Goal: Information Seeking & Learning: Learn about a topic

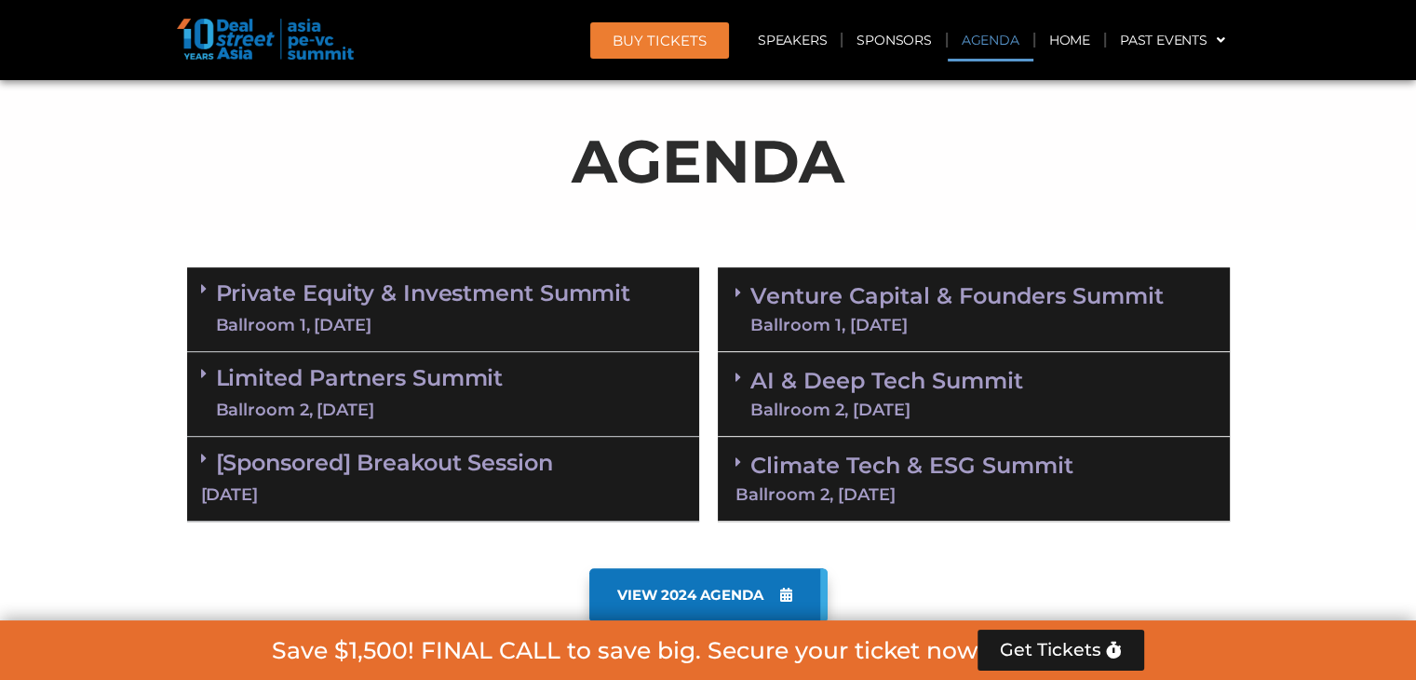
scroll to position [967, 0]
click at [330, 291] on link "Private Equity & Investment Summit Ballroom 1, 10 Sept" at bounding box center [423, 309] width 415 height 56
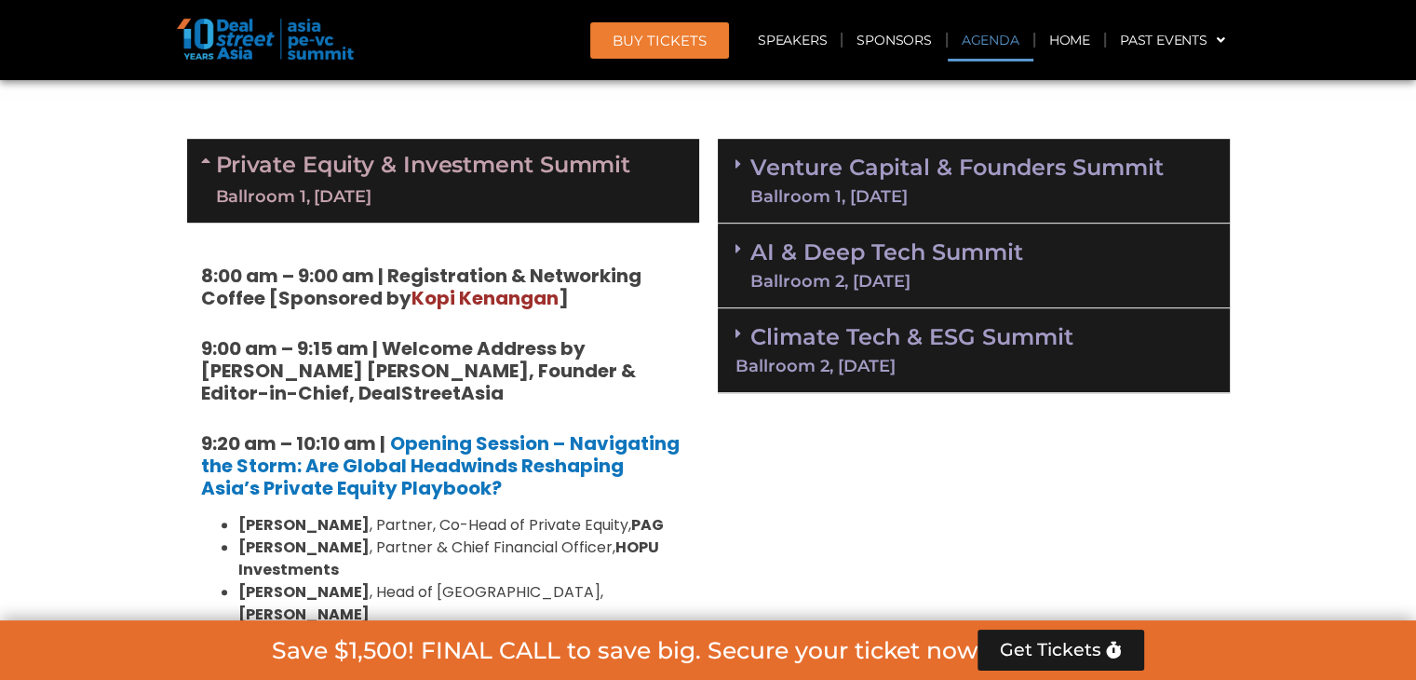
scroll to position [1097, 0]
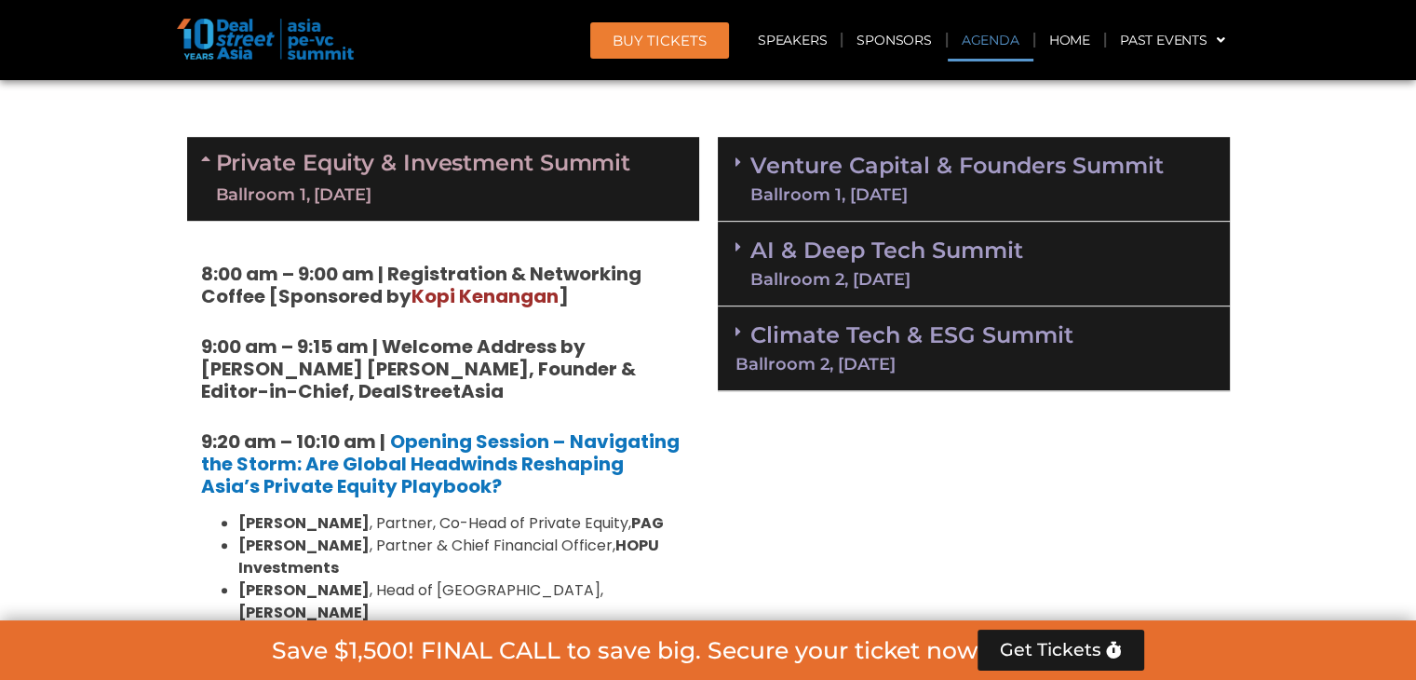
click at [532, 183] on div "Ballroom 1, 10 Sept" at bounding box center [423, 194] width 415 height 23
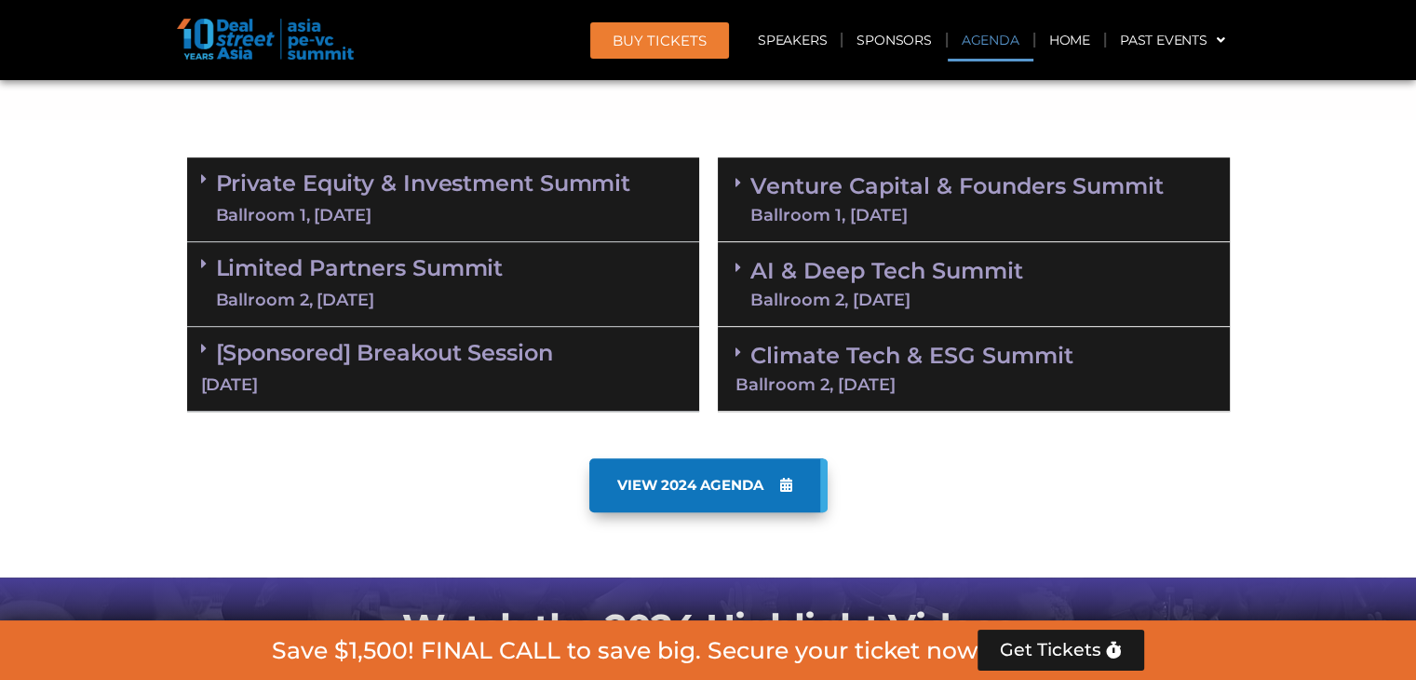
scroll to position [1076, 0]
click at [532, 180] on link "Private Equity & Investment Summit Ballroom 1, 10 Sept" at bounding box center [423, 199] width 415 height 56
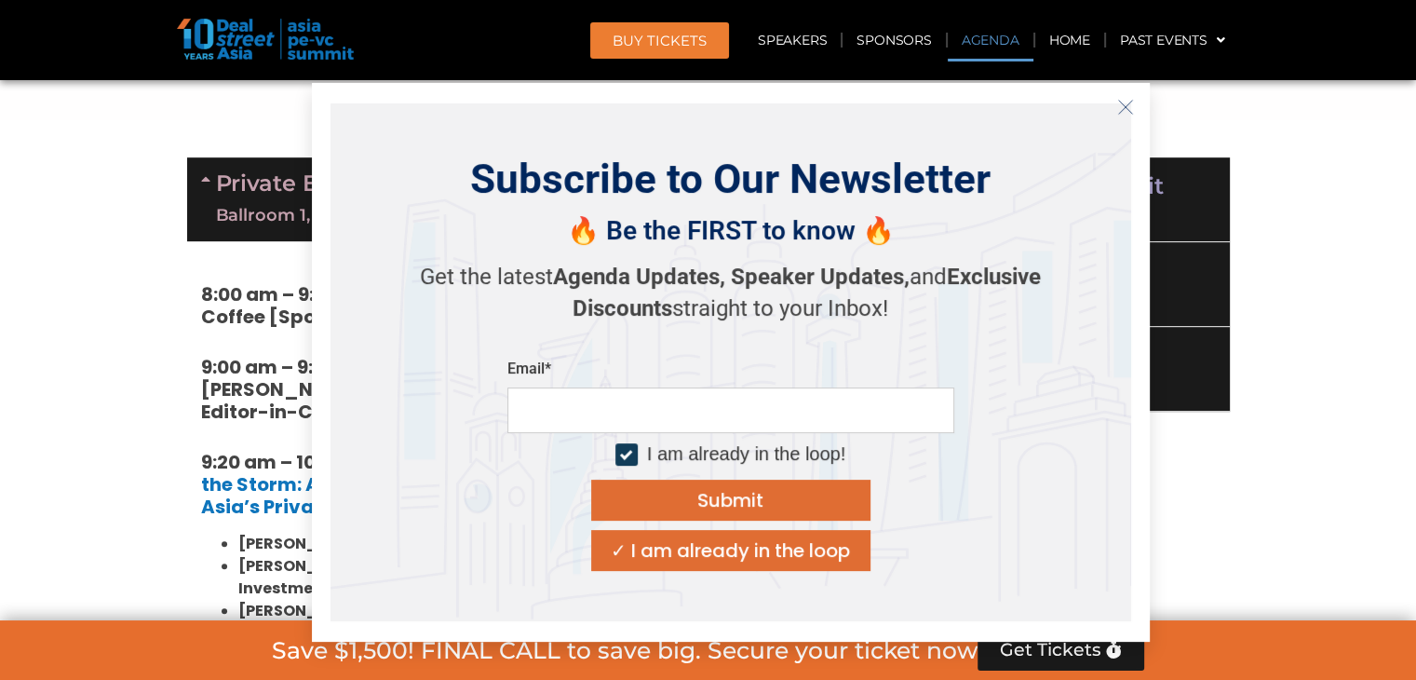
click at [1128, 106] on icon "Close" at bounding box center [1125, 107] width 17 height 17
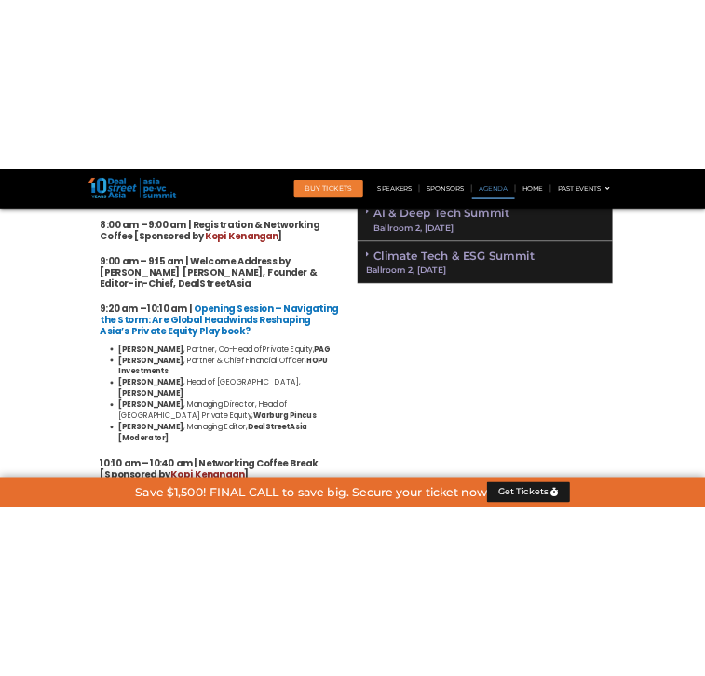
scroll to position [1259, 0]
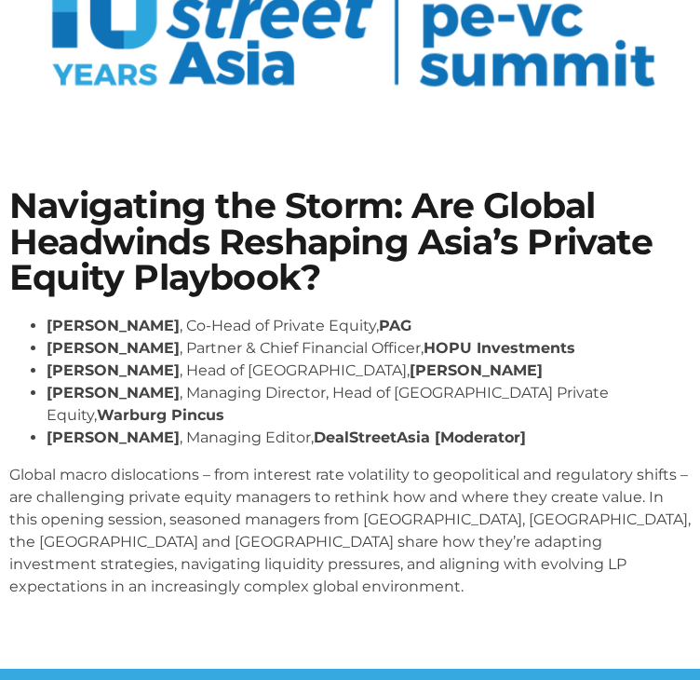
scroll to position [199, 0]
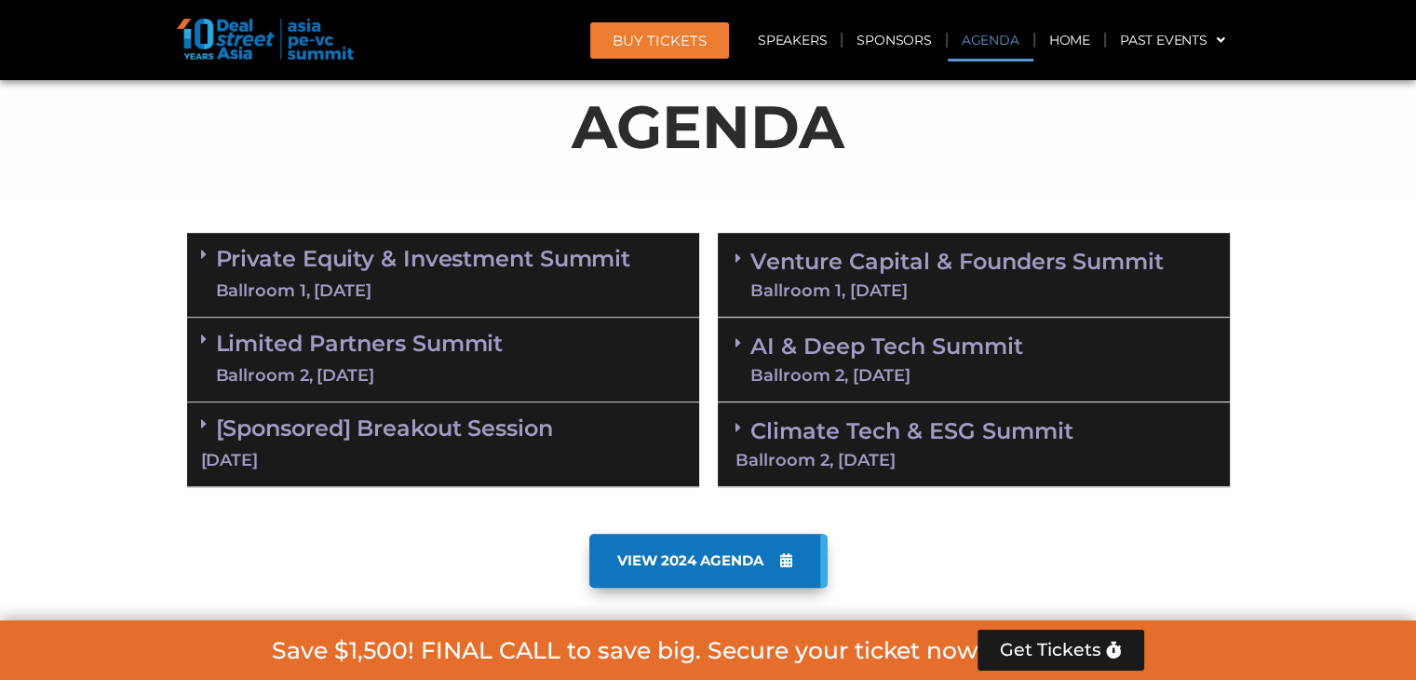
scroll to position [1001, 0]
click at [507, 275] on link "Private Equity & Investment Summit Ballroom 1, 10 Sept" at bounding box center [423, 275] width 415 height 56
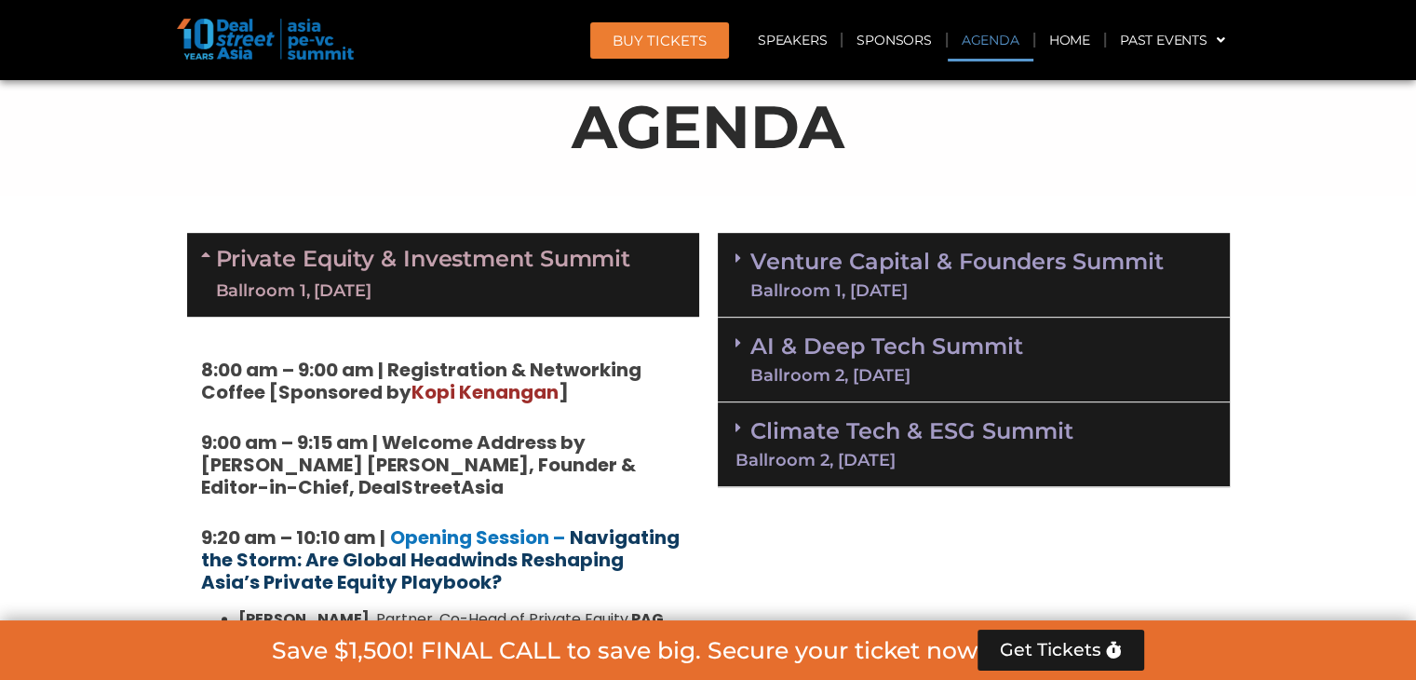
click at [484, 548] on strong "Navigating the Storm: Are Global Headwinds Reshaping Asia’s Private Equity Play…" at bounding box center [440, 559] width 479 height 71
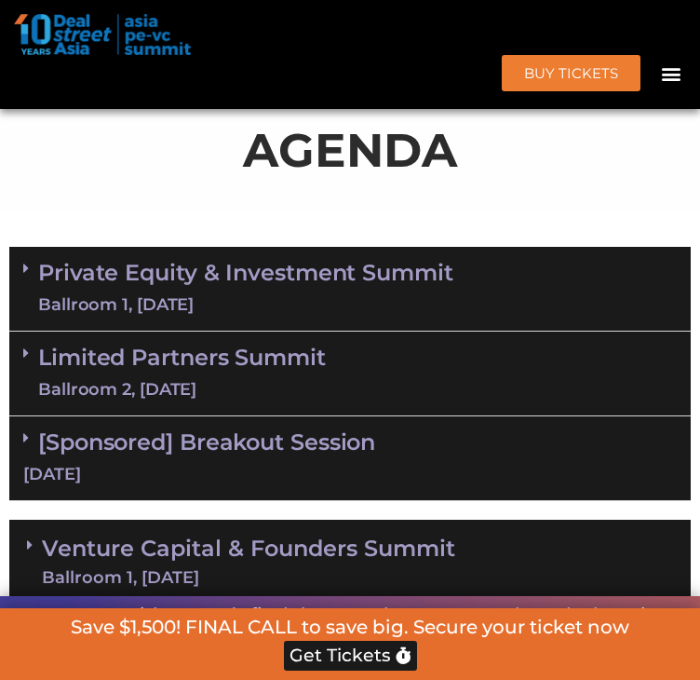
scroll to position [1218, 0]
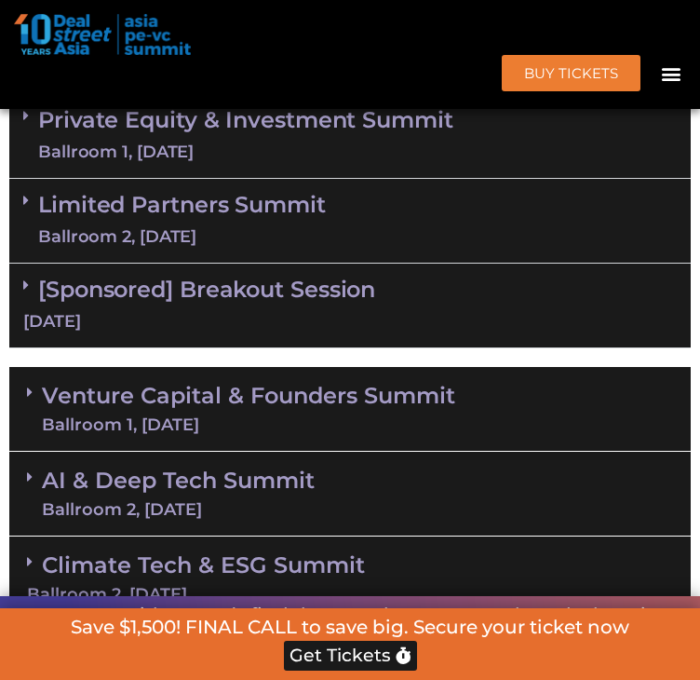
click at [275, 164] on link "Private Equity & Investment Summit Ballroom 1, 10 Sept" at bounding box center [245, 136] width 415 height 56
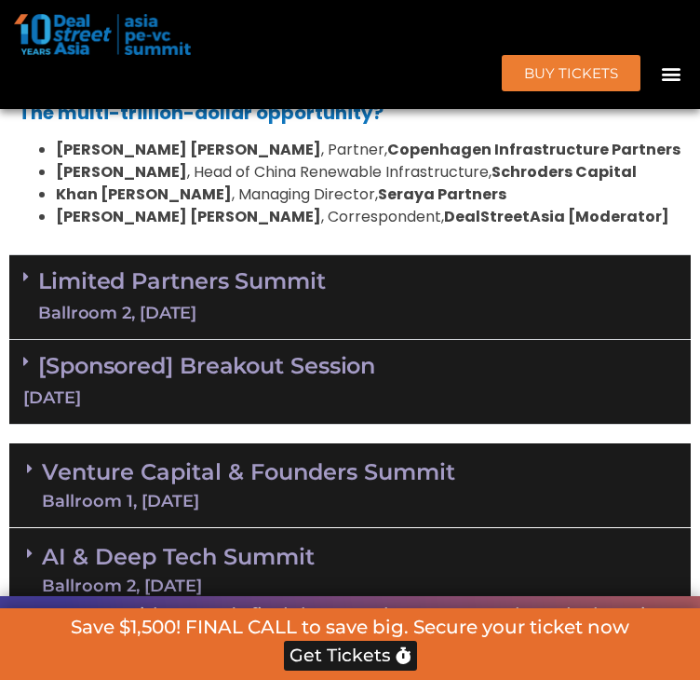
scroll to position [3341, 0]
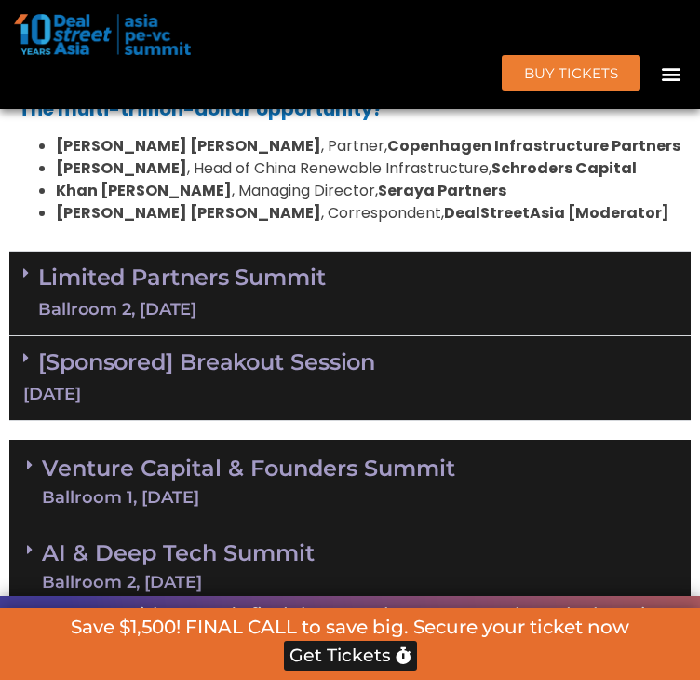
click at [389, 336] on div "Limited Partners Summit Ballroom 2, 10 Sept" at bounding box center [350, 293] width 682 height 85
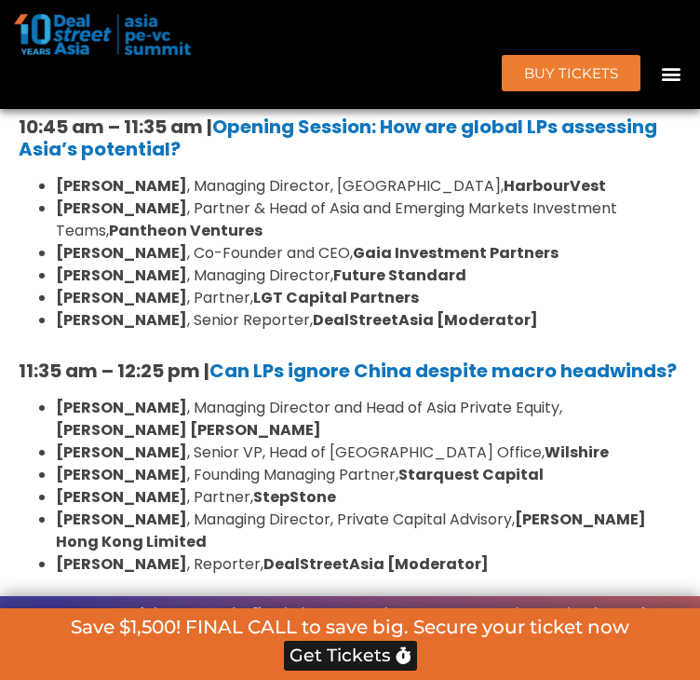
scroll to position [3464, 0]
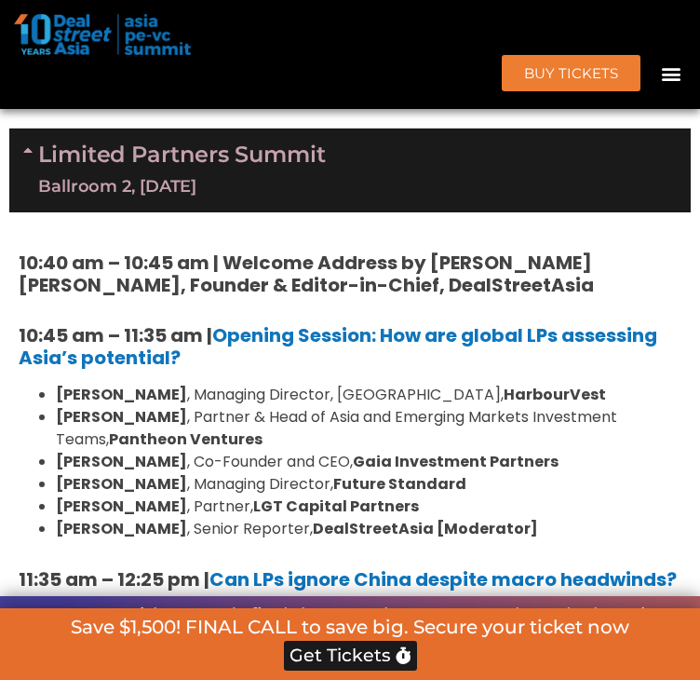
click at [407, 212] on div "Limited Partners Summit Ballroom 2, 10 Sept" at bounding box center [350, 171] width 682 height 84
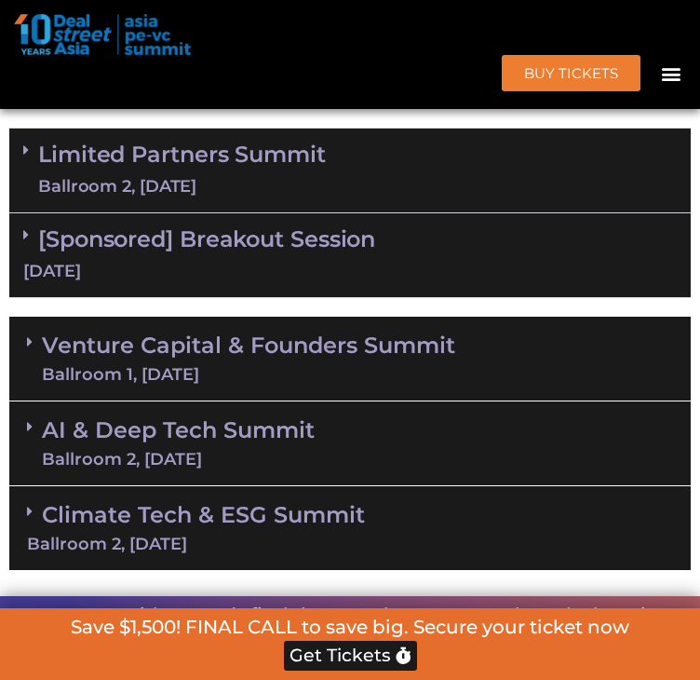
click at [407, 213] on div "Limited Partners Summit Ballroom 2, 10 Sept" at bounding box center [350, 171] width 682 height 85
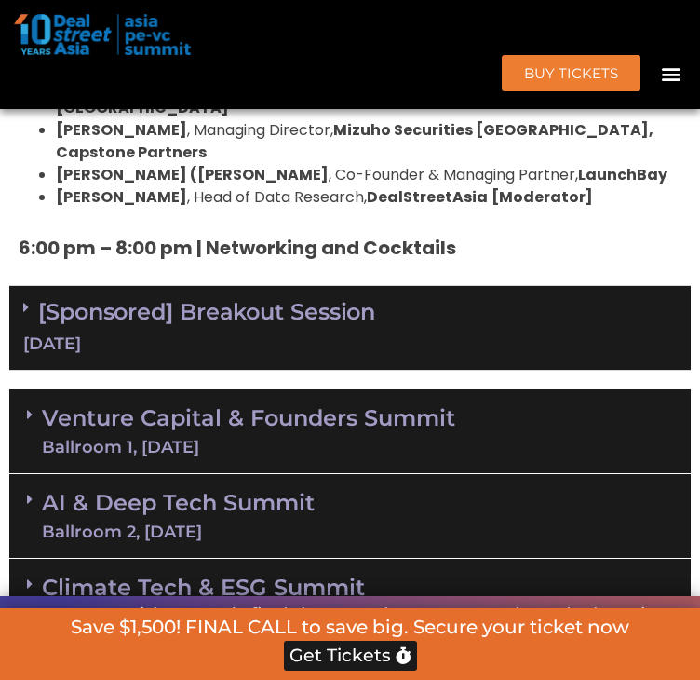
scroll to position [5094, 0]
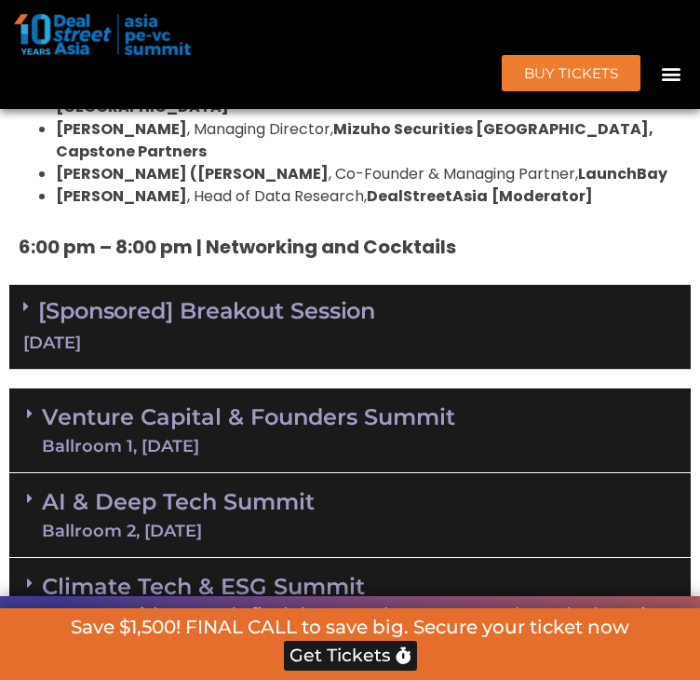
click at [394, 406] on link "Venture Capital & Founders​ Summit Ballroom 1, 11 Sept" at bounding box center [248, 430] width 413 height 48
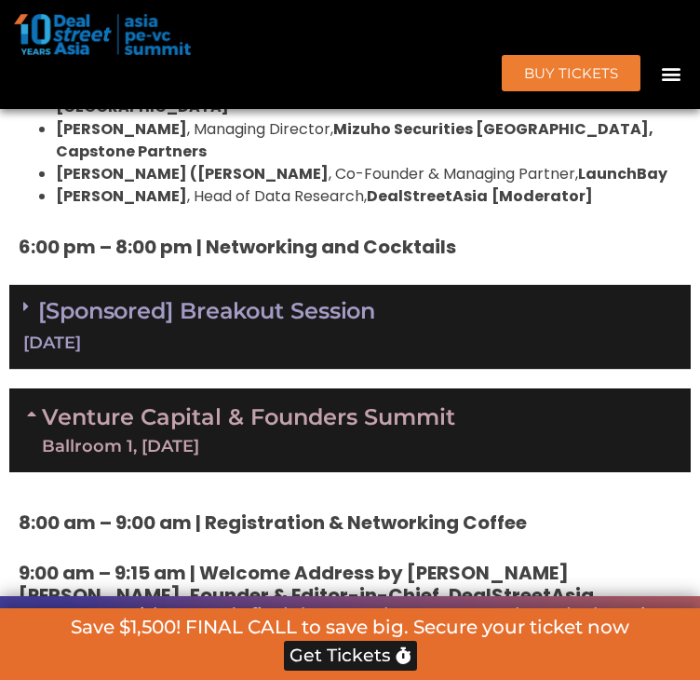
click at [395, 406] on link "Venture Capital & Founders​ Summit Ballroom 1, 11 Sept" at bounding box center [248, 430] width 413 height 48
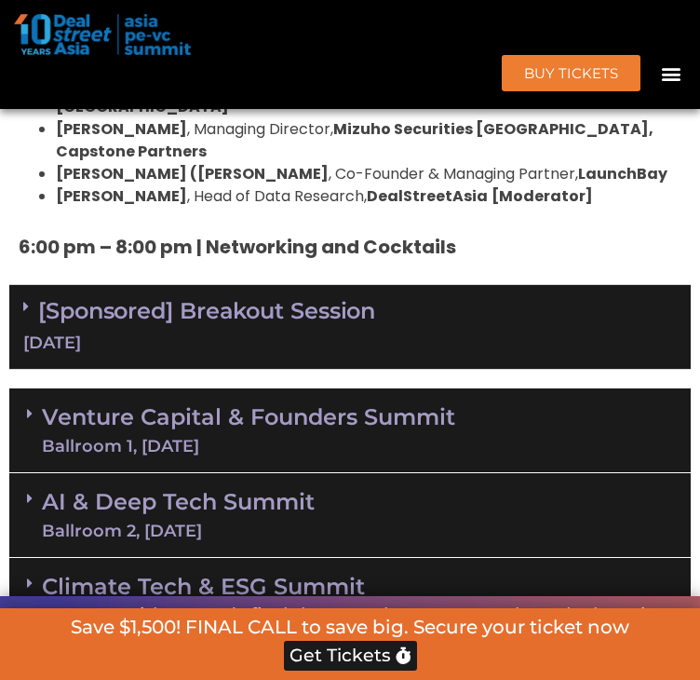
click at [372, 406] on link "Venture Capital & Founders​ Summit Ballroom 1, 11 Sept" at bounding box center [248, 430] width 413 height 48
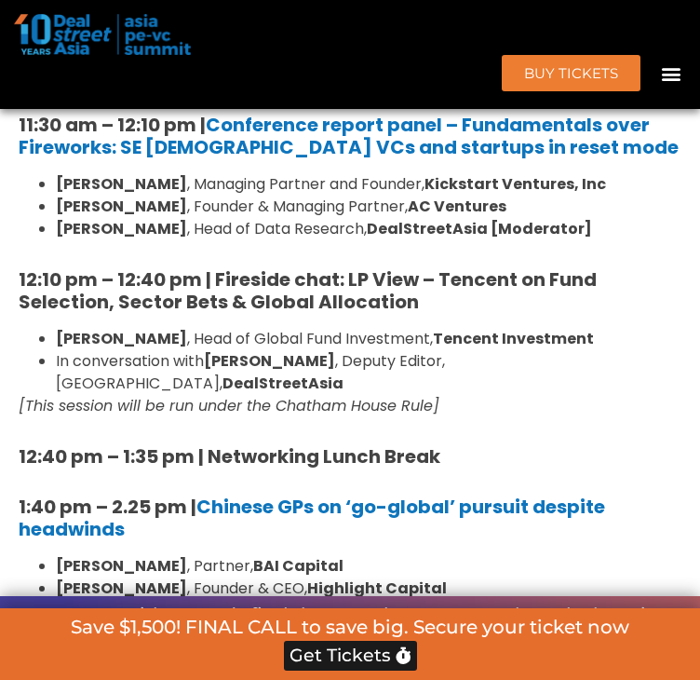
scroll to position [6019, 0]
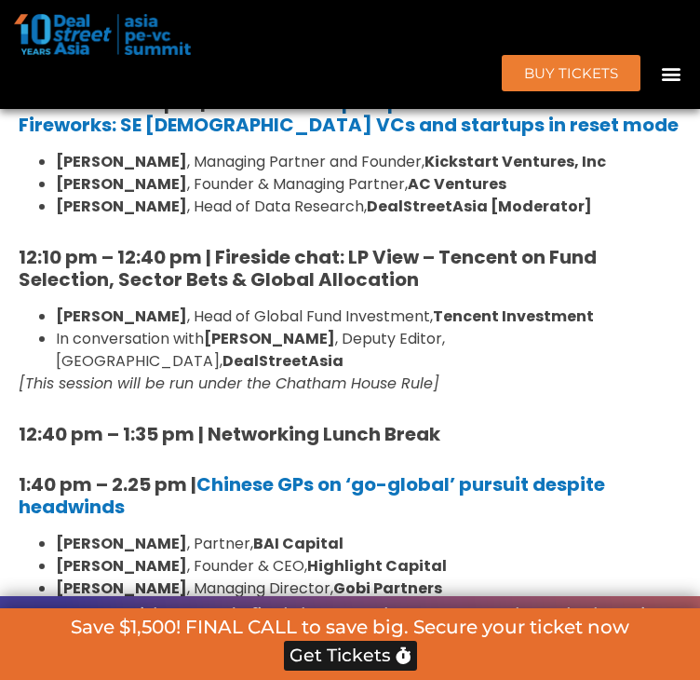
click at [372, 244] on strong "12:10 pm – 12:40 pm | Fireside chat: LP View – Tencent on Fund Selection, Secto…" at bounding box center [308, 268] width 578 height 48
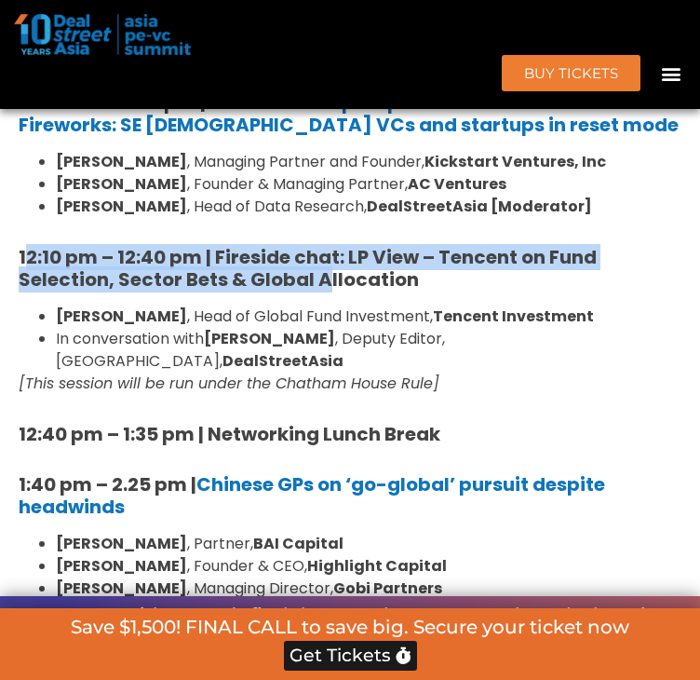
drag, startPoint x: 33, startPoint y: 202, endPoint x: 340, endPoint y: 241, distance: 309.8
click at [336, 246] on strong "12:10 pm – 12:40 pm | Fireside chat: LP View – Tencent on Fund Selection, Secto…" at bounding box center [308, 268] width 578 height 48
click at [590, 244] on strong "12:10 pm – 12:40 pm | Fireside chat: LP View – Tencent on Fund Selection, Secto…" at bounding box center [308, 268] width 578 height 48
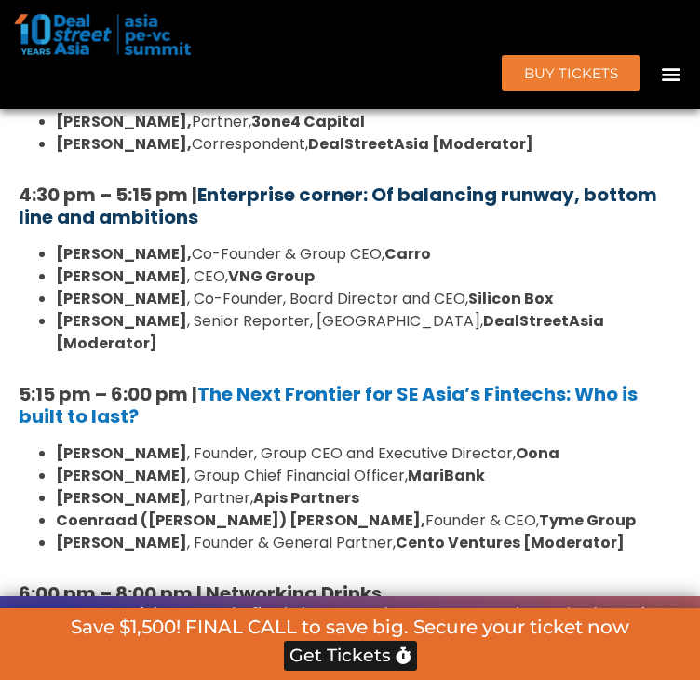
scroll to position [7032, 0]
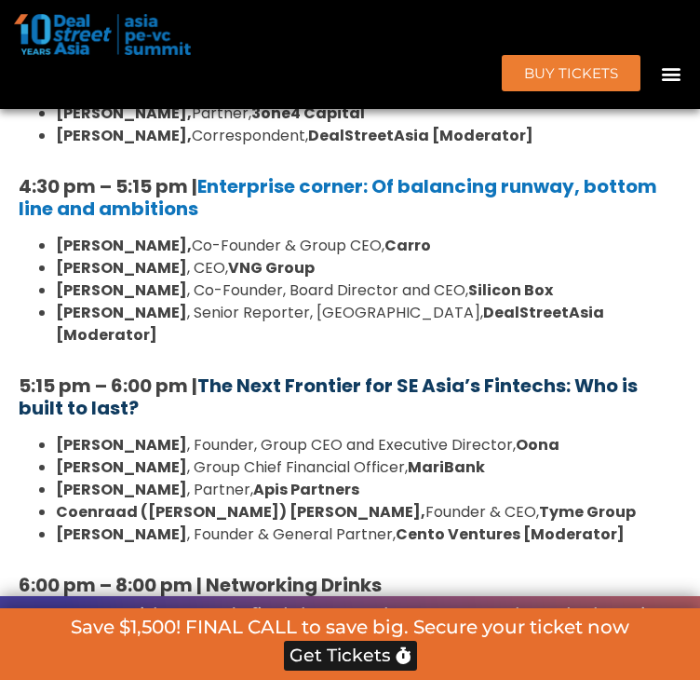
click at [428, 372] on link "The Next Frontier for SE Asia’s Fintechs: Who is built to last?" at bounding box center [328, 396] width 619 height 48
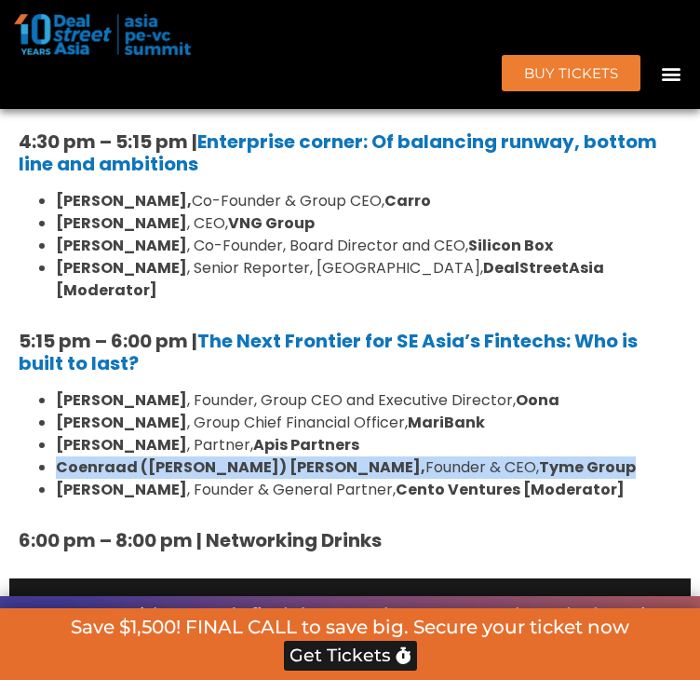
drag, startPoint x: 301, startPoint y: 347, endPoint x: 504, endPoint y: 361, distance: 203.5
click at [504, 389] on ul "Abhishek Bhatia , Founder, Group CEO and Executive Director, Oona Kevan Chow , …" at bounding box center [350, 445] width 663 height 112
copy li "Coenraad (Coen) Jonker, Founder & CEO, Tyme Group"
click at [604, 434] on li "Nicholas Smalle , Partner, Apis Partners" at bounding box center [369, 445] width 626 height 22
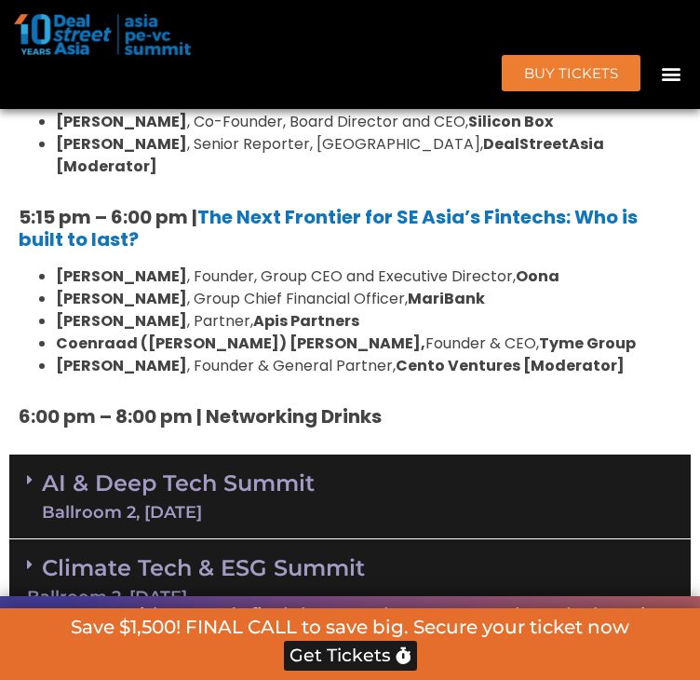
scroll to position [7323, 0]
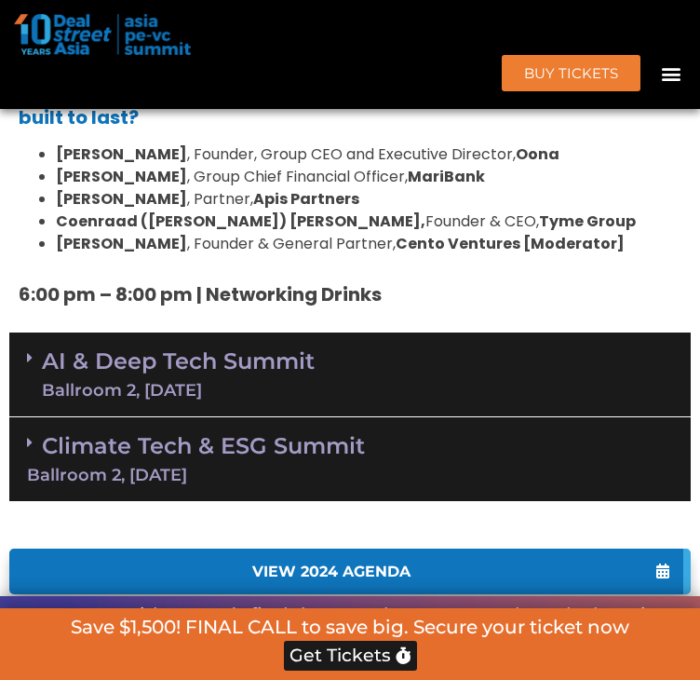
click at [512, 332] on div "AI & Deep Tech Summit Ballroom 2, 11 Sept" at bounding box center [350, 374] width 682 height 85
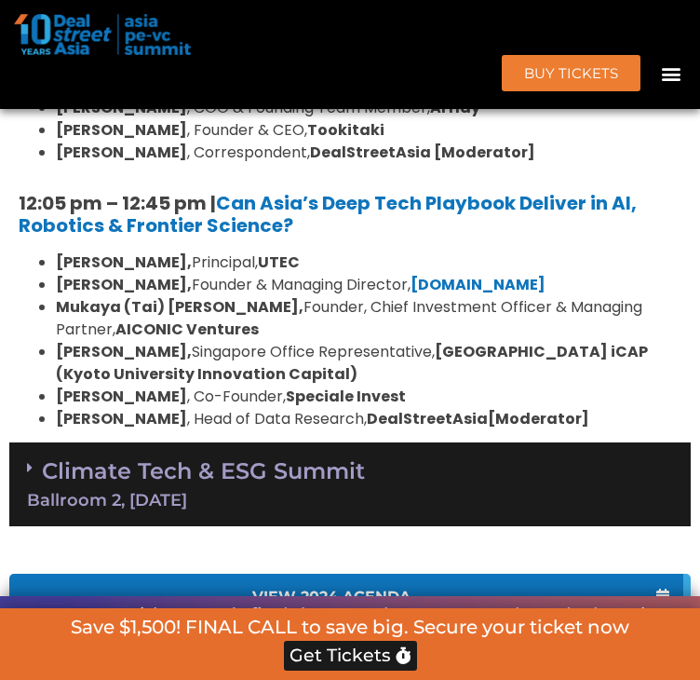
scroll to position [8059, 0]
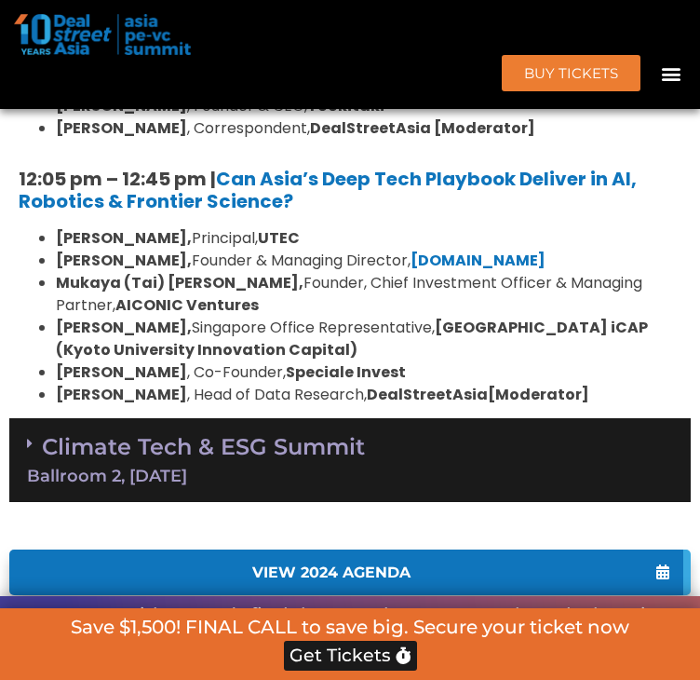
click at [439, 418] on div "Climate Tech & ESG Summit Ballroom 2, 11 Sept" at bounding box center [350, 460] width 682 height 85
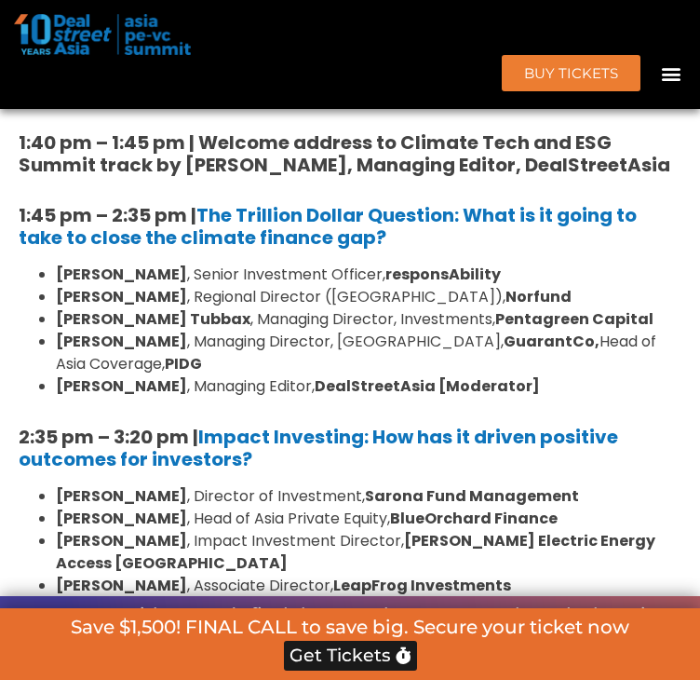
scroll to position [8536, 0]
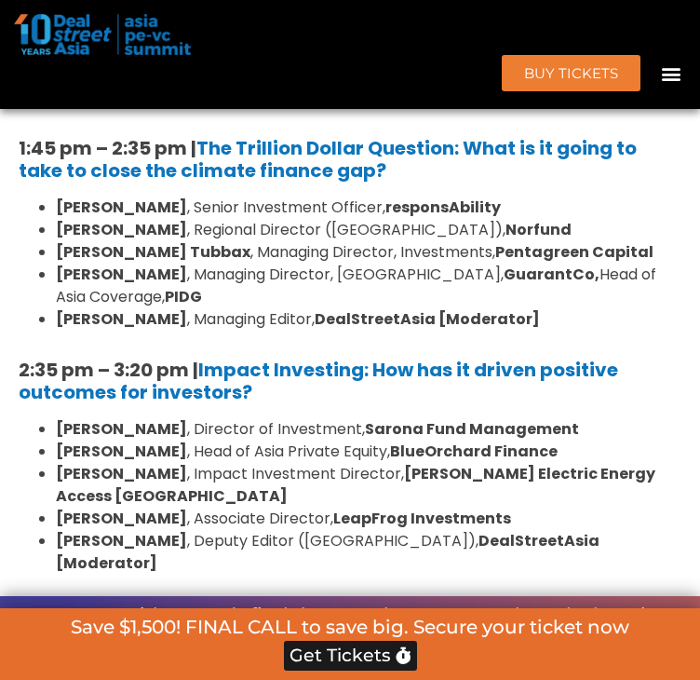
drag, startPoint x: 510, startPoint y: 233, endPoint x: 585, endPoint y: 245, distance: 75.5
click at [585, 359] on h5 "2:35 pm – 3:20 pm | Impact Investing: How has it driven positive outcomes for i…" at bounding box center [350, 381] width 663 height 45
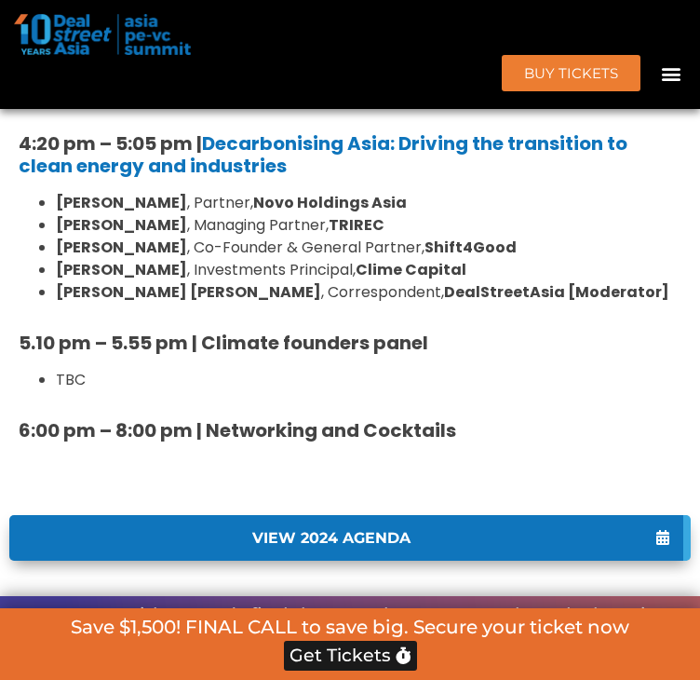
scroll to position [6470, 0]
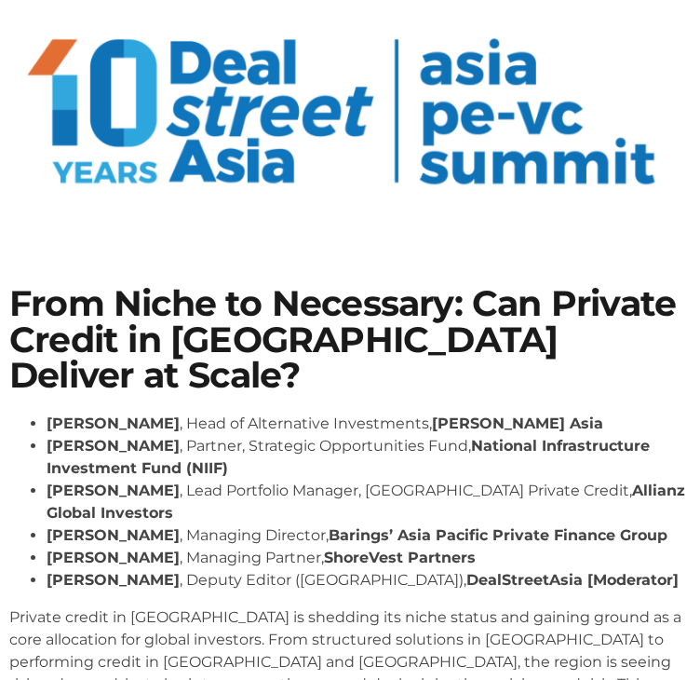
scroll to position [182, 0]
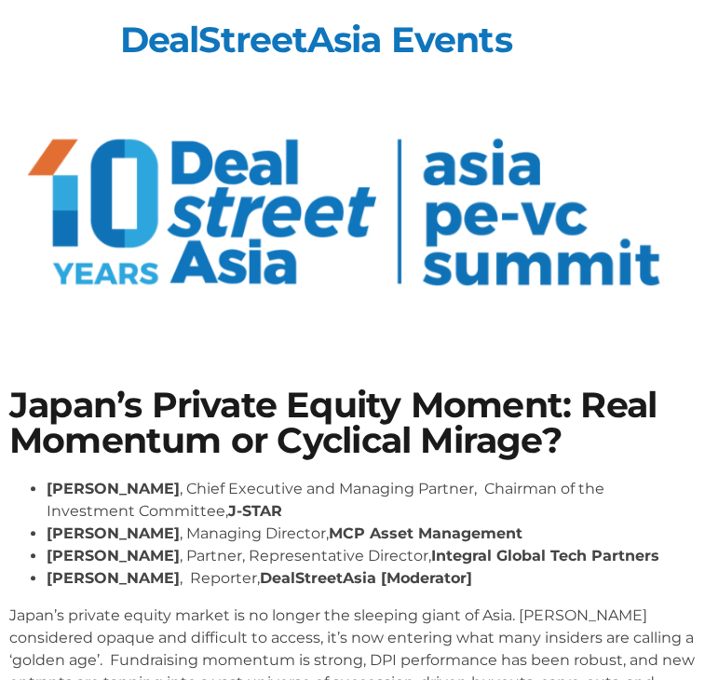
click at [227, 216] on img at bounding box center [352, 217] width 686 height 210
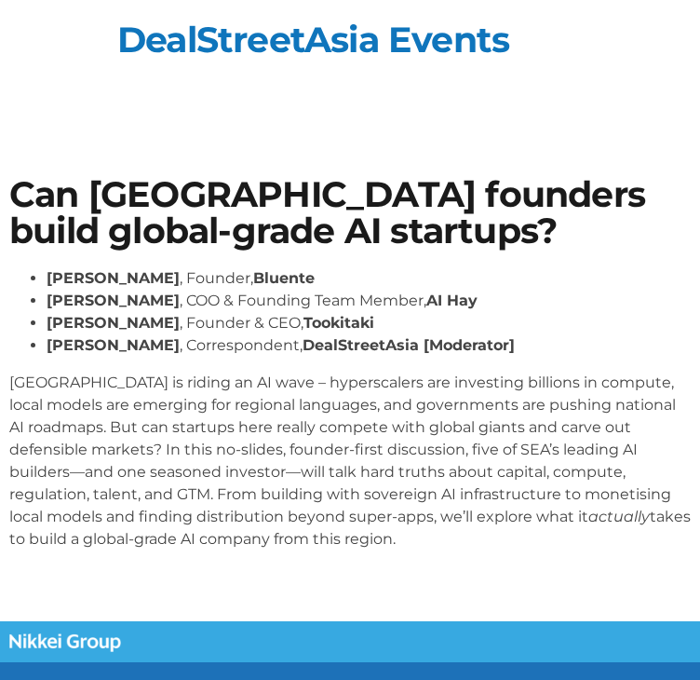
click at [154, 410] on p "[GEOGRAPHIC_DATA] is riding an AI wave – hyperscalers are investing billions in…" at bounding box center [350, 461] width 682 height 179
